Goal: Information Seeking & Learning: Learn about a topic

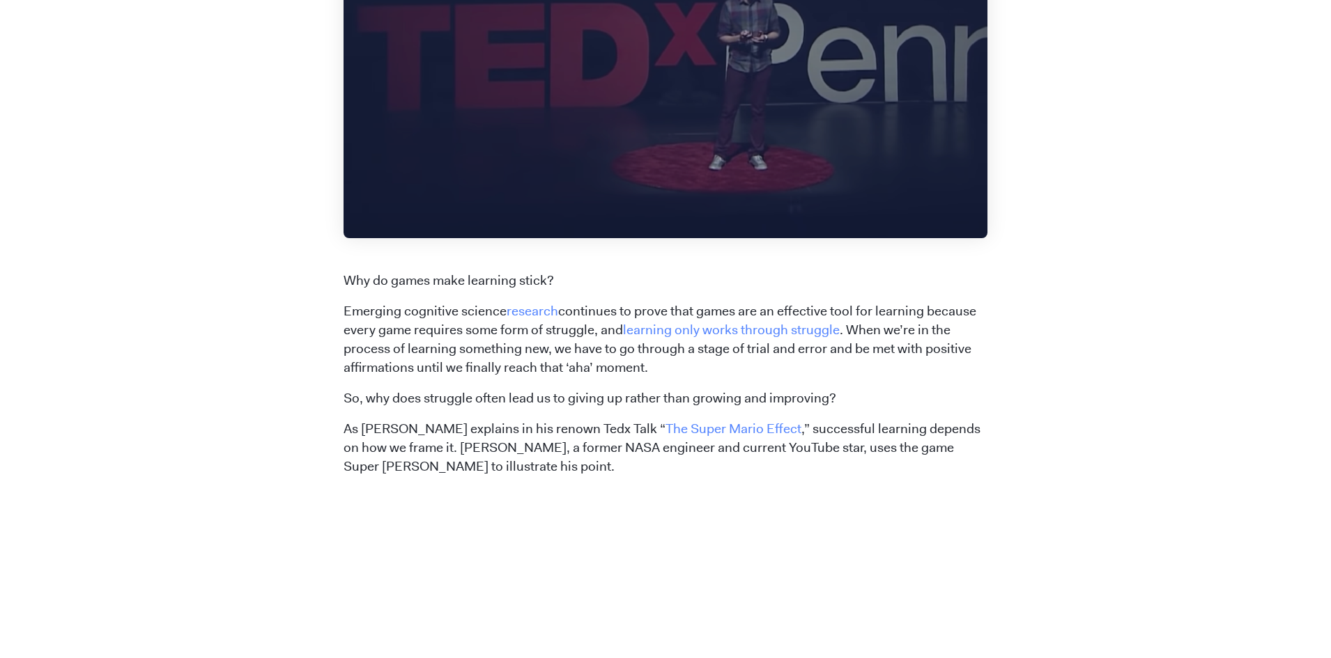
scroll to position [644, 0]
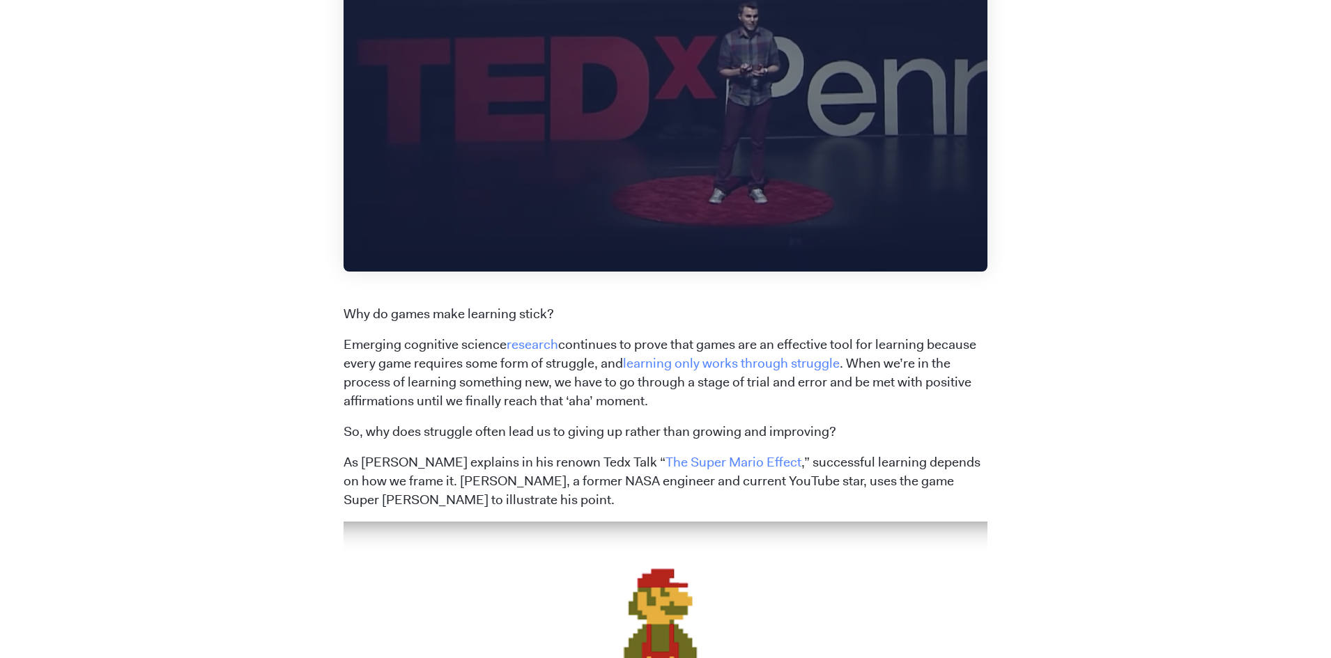
click at [692, 472] on p "As [PERSON_NAME] explains in his renown Tedx Talk “ The Super Mario Effect ,” s…" at bounding box center [665, 482] width 644 height 56
click at [690, 467] on link "The Super Mario Effect" at bounding box center [733, 462] width 136 height 17
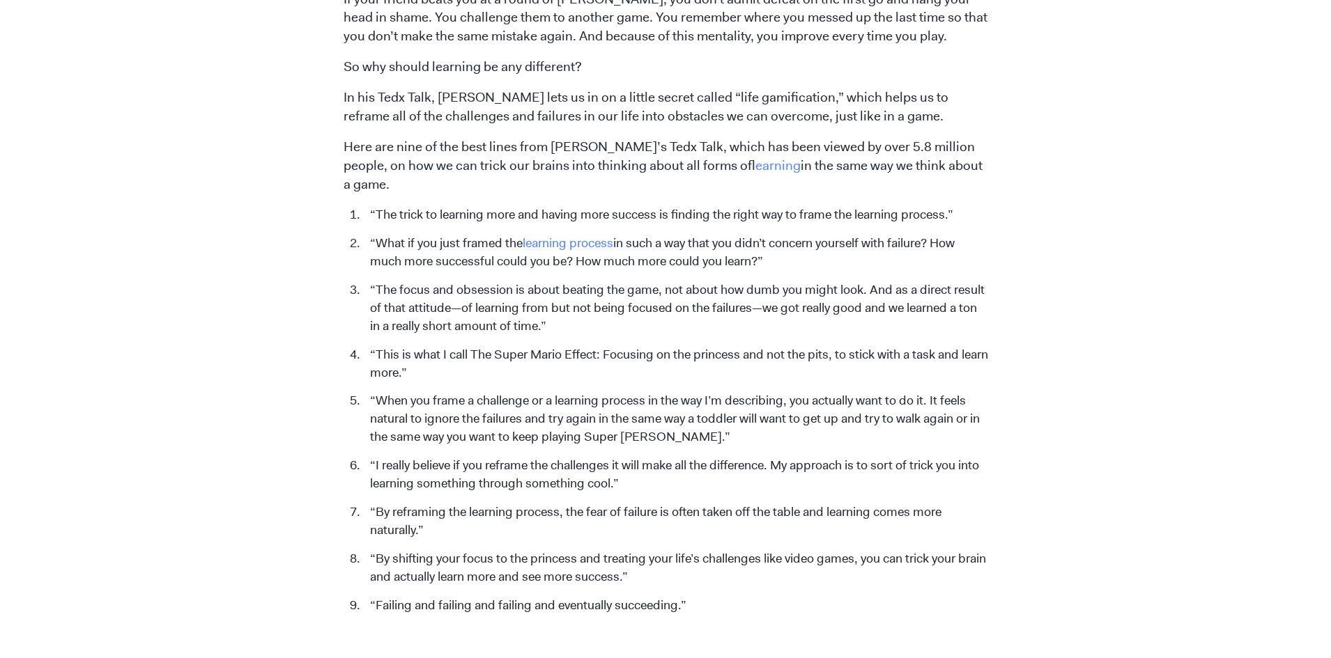
scroll to position [1632, 0]
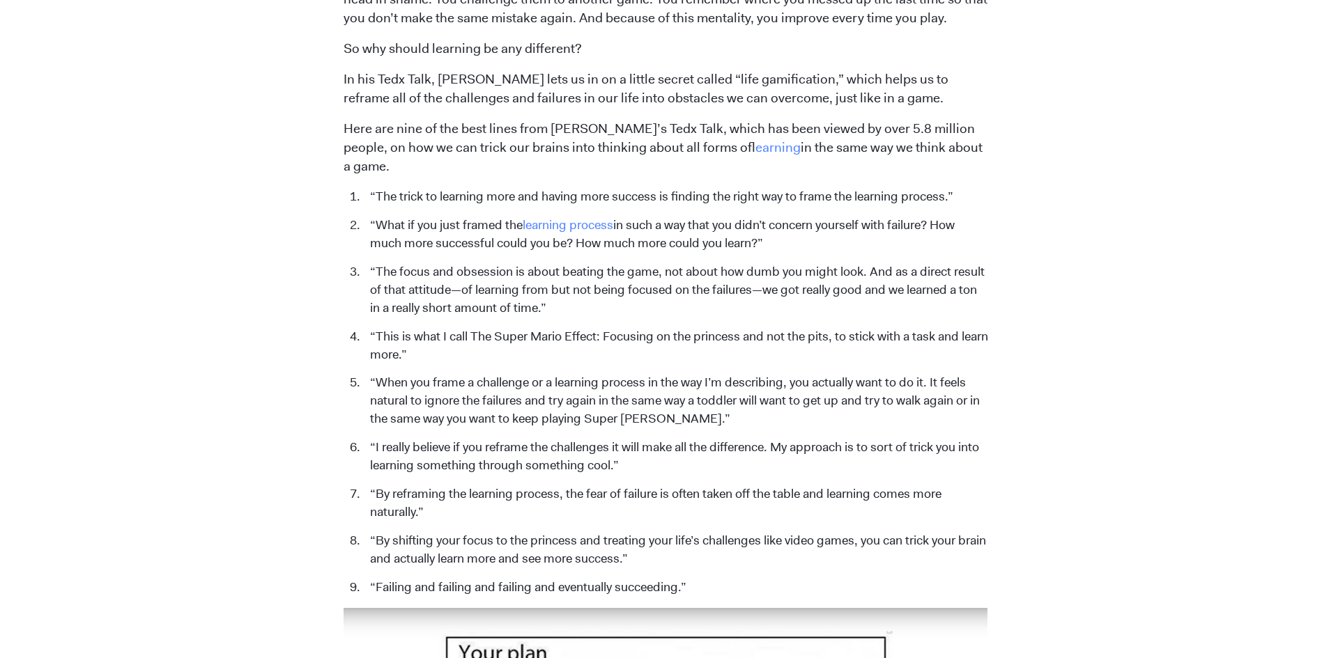
click at [502, 188] on li "“The trick to learning more and having more success is finding the right way to…" at bounding box center [675, 197] width 625 height 18
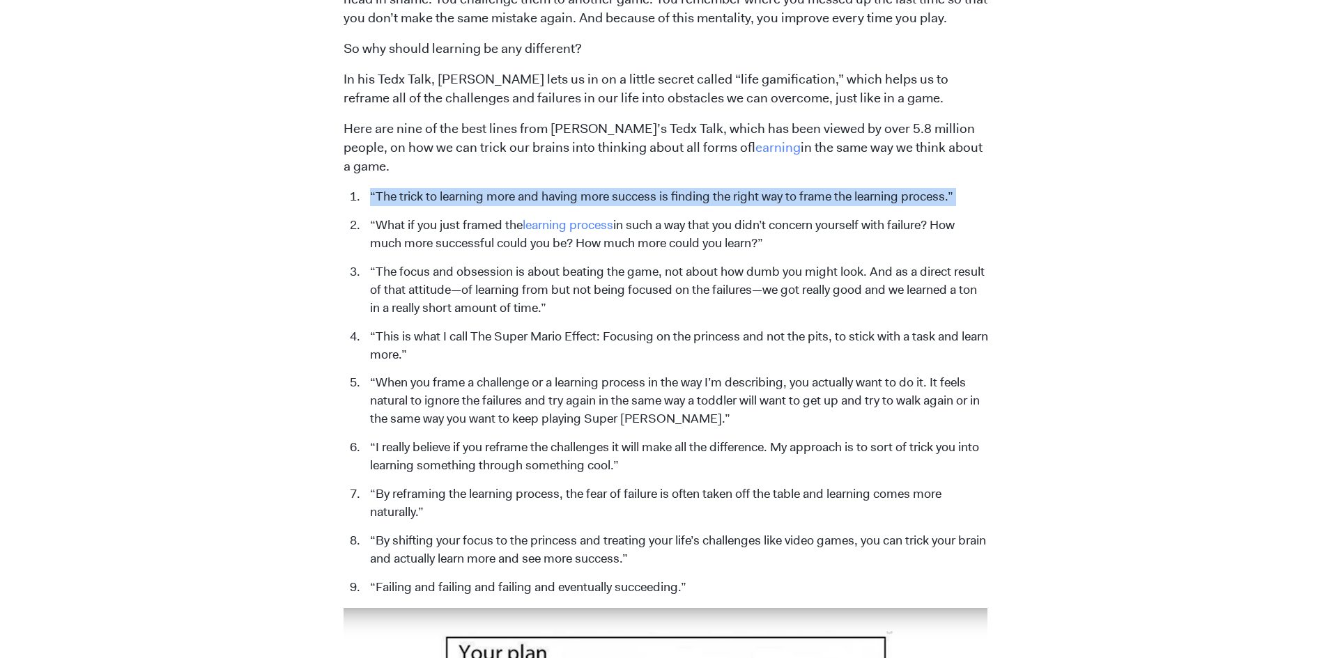
click at [502, 188] on li "“The trick to learning more and having more success is finding the right way to…" at bounding box center [675, 197] width 625 height 18
copy ol "“The trick to learning more and having more success is finding the right way to…"
